Goal: Task Accomplishment & Management: Manage account settings

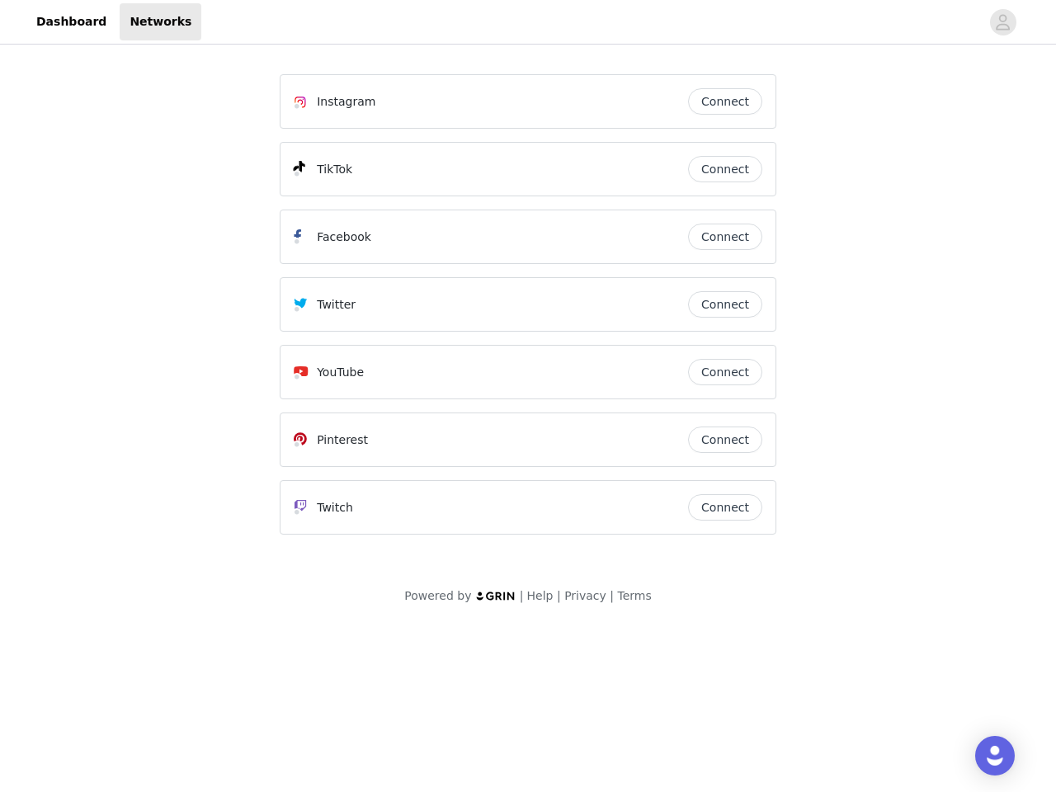
click at [528, 312] on div "Twitter" at bounding box center [491, 305] width 394 height 20
click at [528, 22] on div at bounding box center [590, 21] width 779 height 37
click at [1003, 22] on icon "avatar" at bounding box center [1003, 22] width 16 height 26
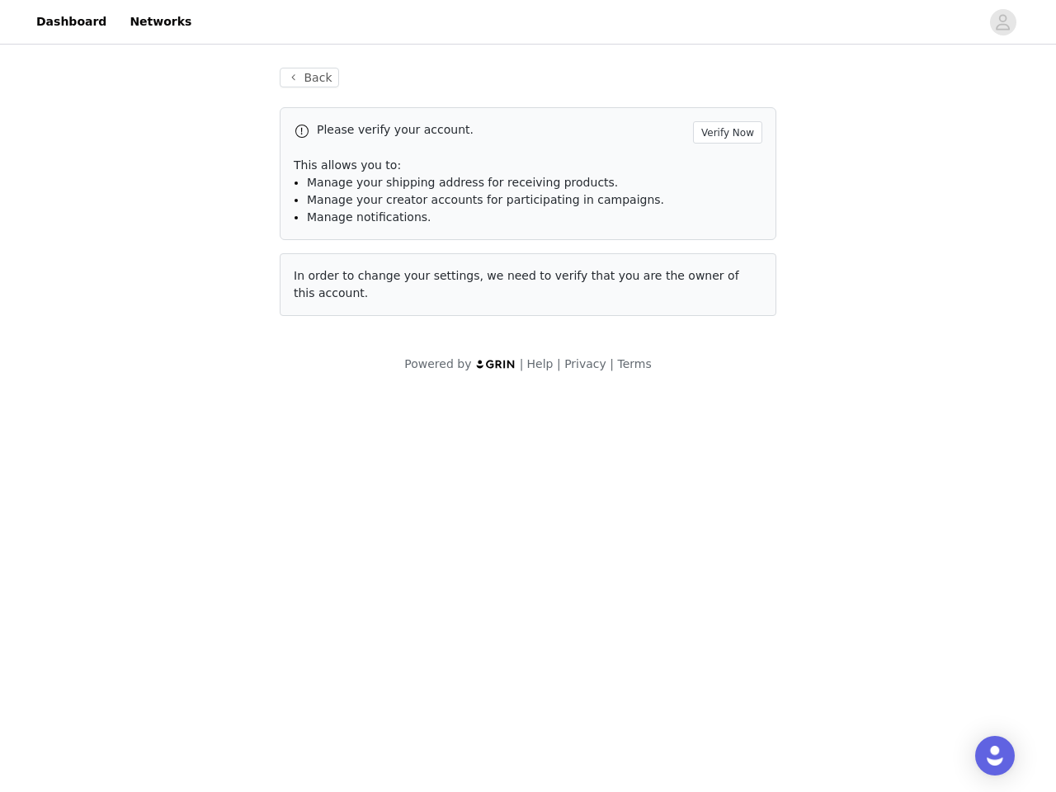
click at [725, 101] on div "Back Please verify your account. Verify Now This allows you to: Manage your shi…" at bounding box center [528, 192] width 536 height 288
click at [725, 169] on p "This allows you to:" at bounding box center [528, 165] width 469 height 17
click at [725, 237] on div "Please verify your account. Verify Now This allows you to: Manage your shipping…" at bounding box center [528, 173] width 497 height 133
click at [725, 304] on div "Back Please verify your account. Verify Now This allows you to: Manage your shi…" at bounding box center [528, 192] width 536 height 288
